Goal: Information Seeking & Learning: Understand process/instructions

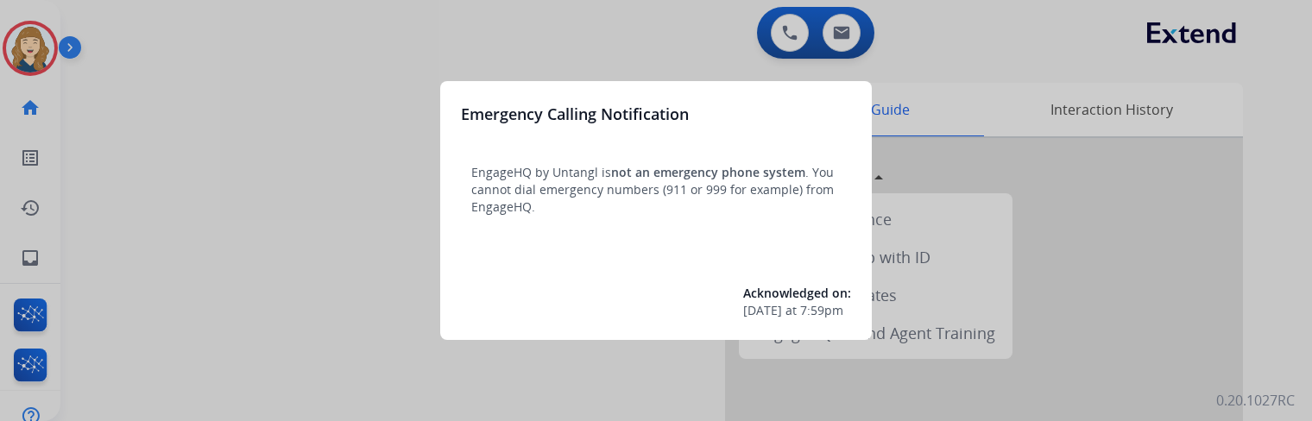
click at [991, 120] on div at bounding box center [656, 210] width 1312 height 421
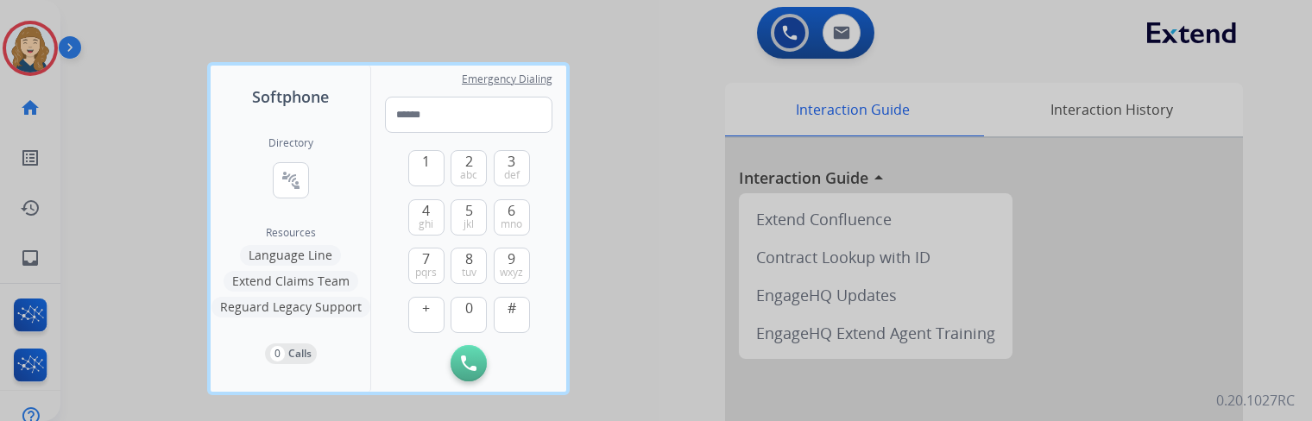
click at [684, 199] on div at bounding box center [656, 210] width 1312 height 421
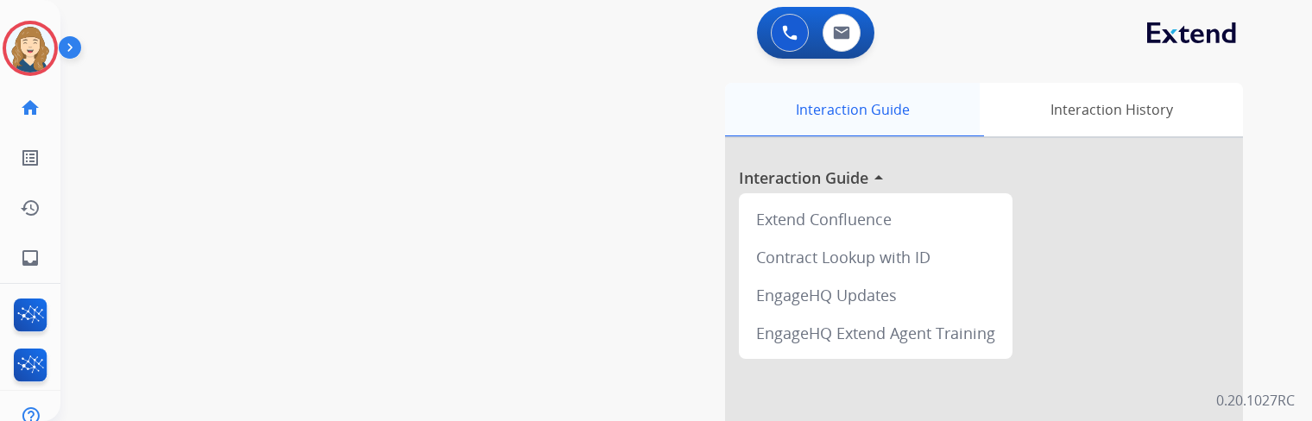
click at [856, 113] on div "Interaction Guide" at bounding box center [852, 110] width 255 height 54
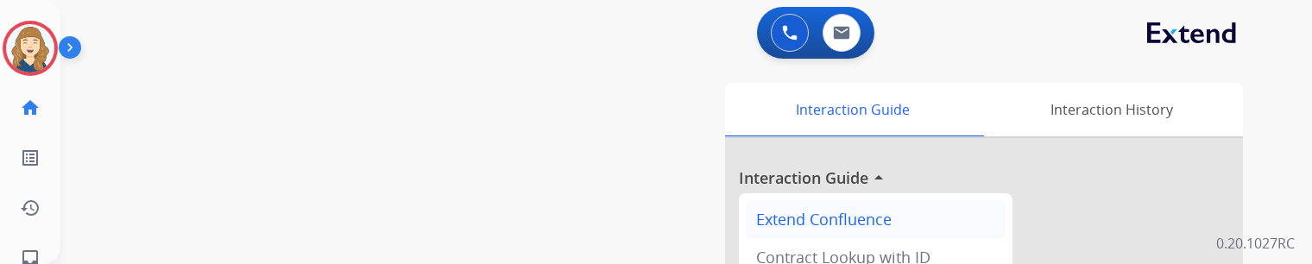
click at [859, 224] on div "Extend Confluence" at bounding box center [876, 219] width 260 height 38
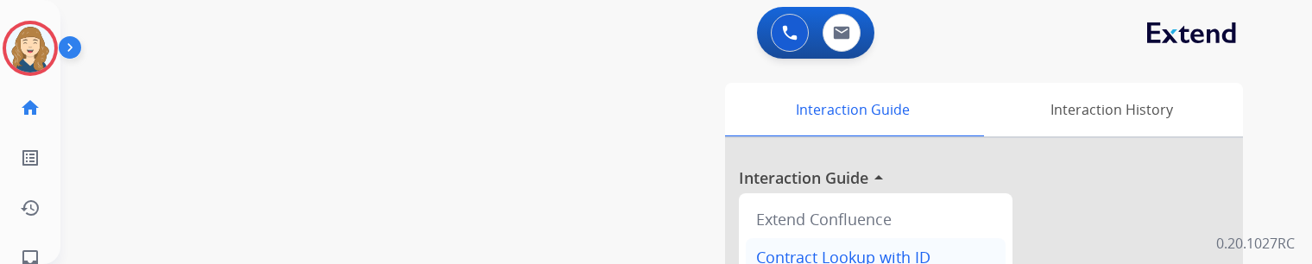
click at [863, 252] on div "Contract Lookup with ID" at bounding box center [876, 257] width 260 height 38
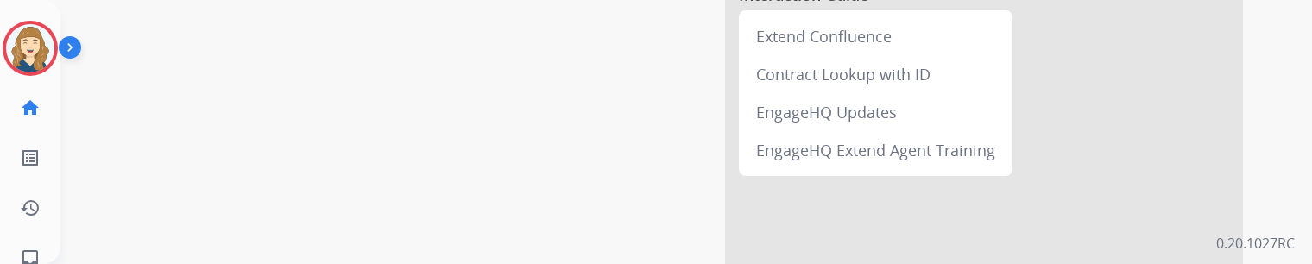
scroll to position [204, 0]
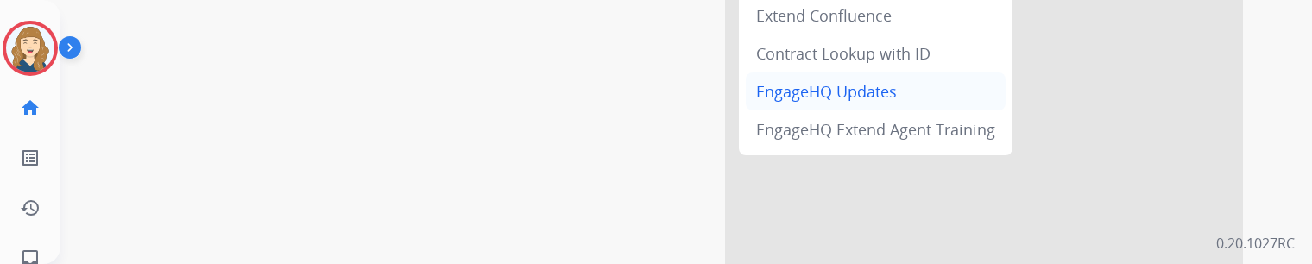
click at [893, 86] on div "EngageHQ Updates" at bounding box center [876, 92] width 260 height 38
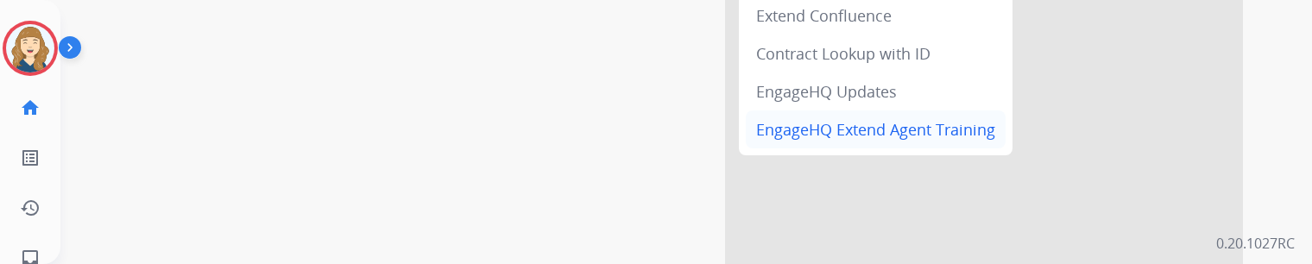
click at [953, 129] on div "EngageHQ Extend Agent Training" at bounding box center [876, 129] width 260 height 38
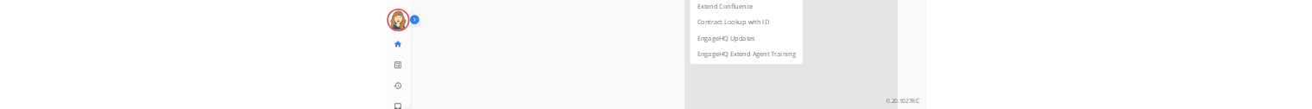
scroll to position [0, 0]
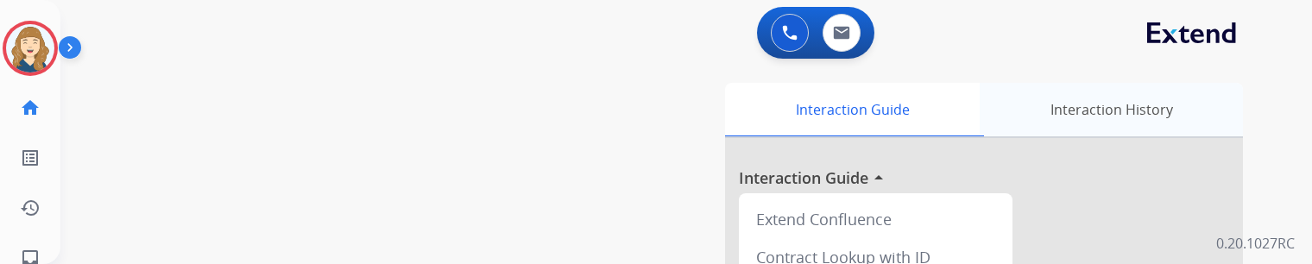
click at [1163, 97] on div "Interaction History" at bounding box center [1111, 110] width 263 height 54
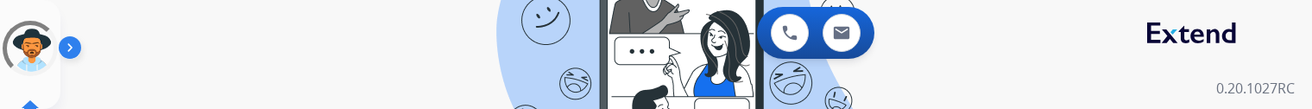
click at [338, 38] on div "0 Voice Interactions 0 Email Interactions" at bounding box center [675, 34] width 1189 height 55
